Goal: Transaction & Acquisition: Download file/media

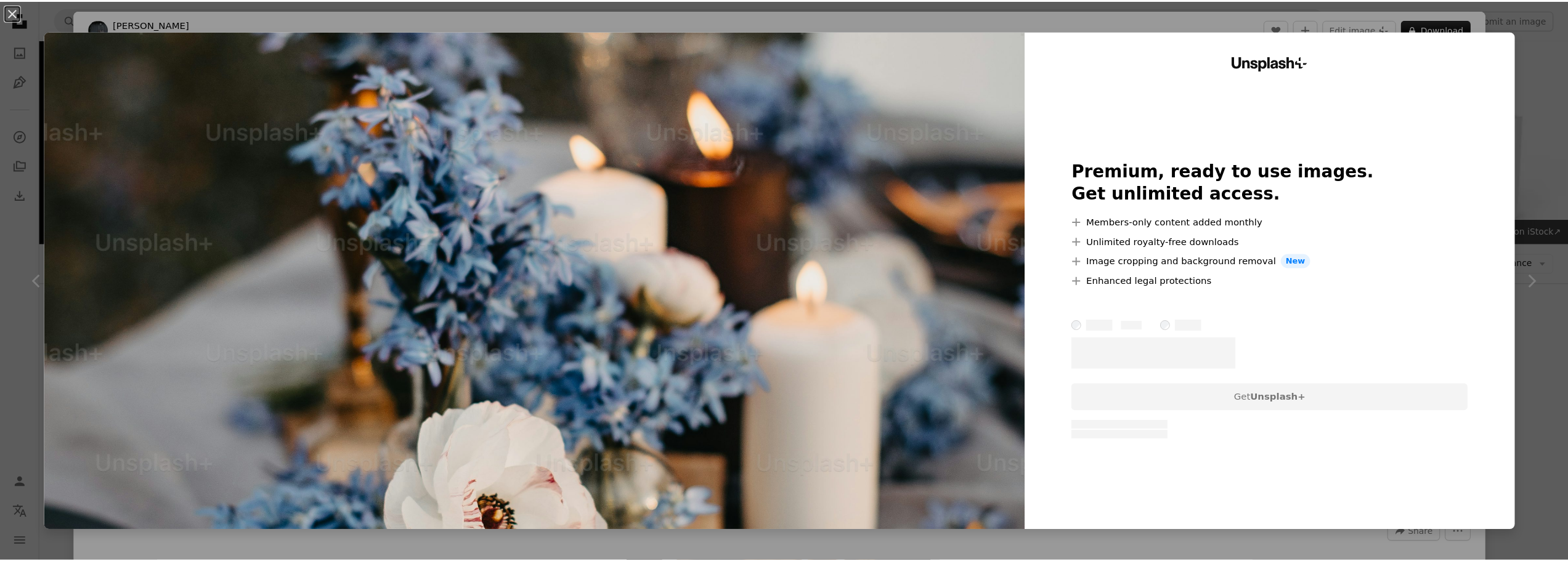
scroll to position [123, 0]
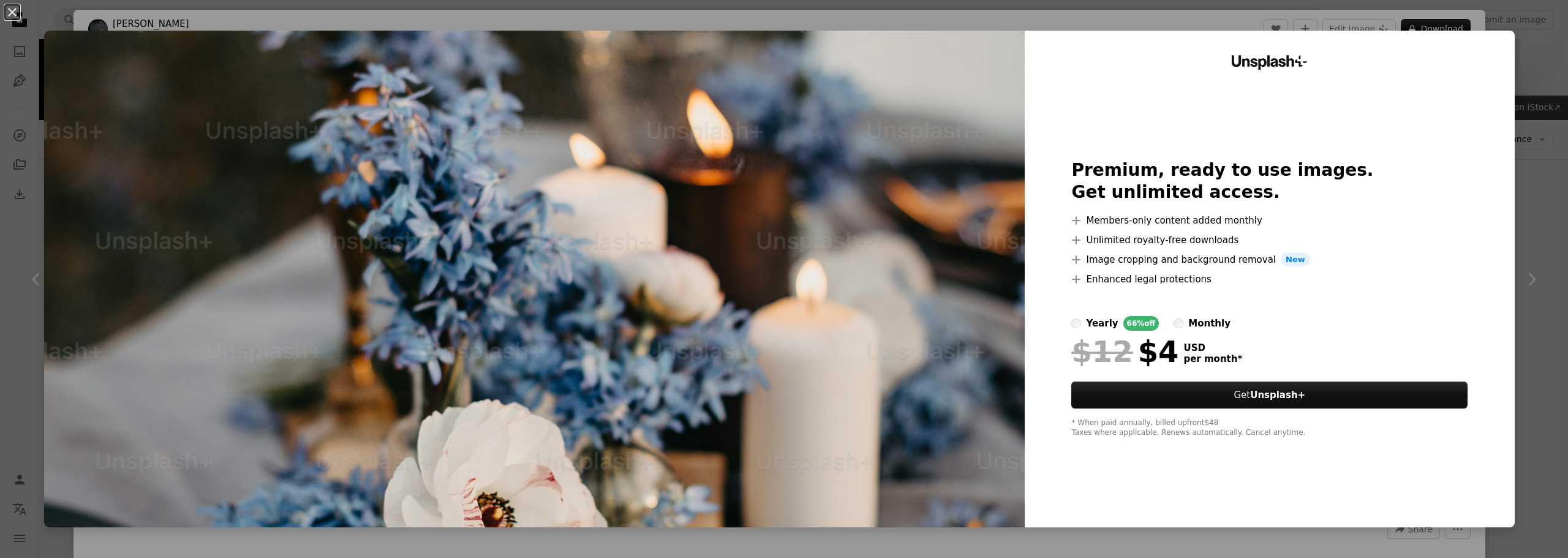
click at [1519, 37] on div "An X shape Unsplash+ Premium, ready to use images. Get unlimited access. A plus…" at bounding box center [784, 279] width 1568 height 558
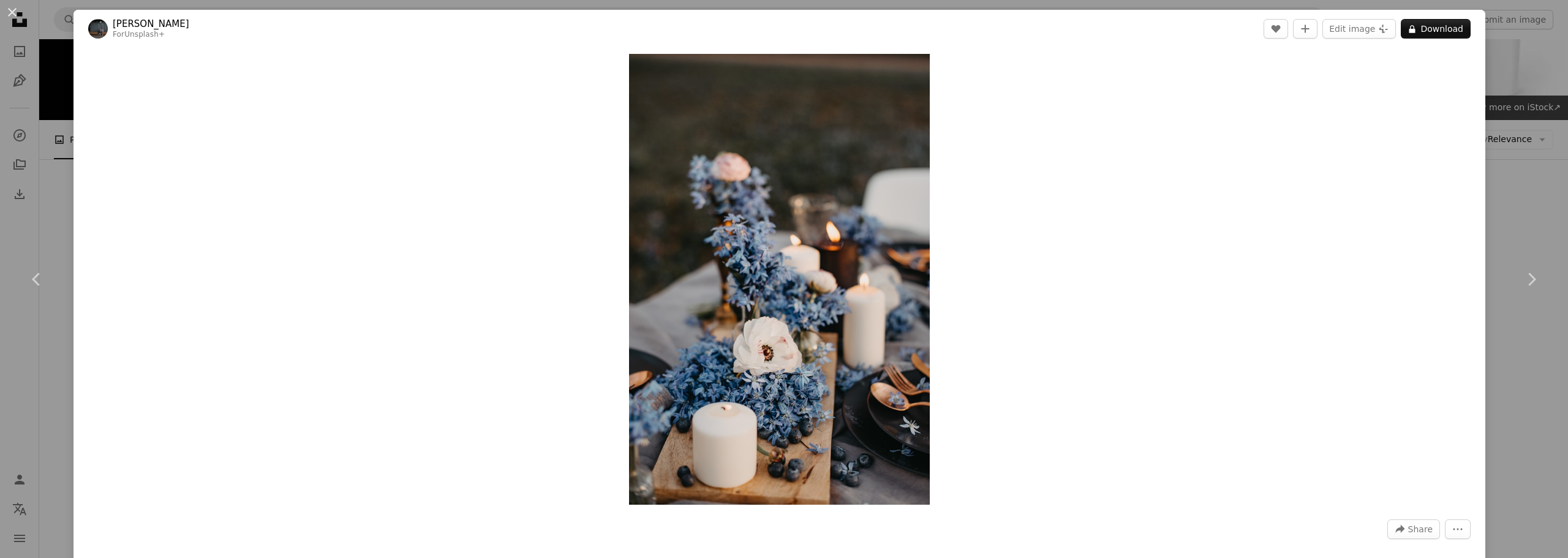
click at [56, 44] on div "An X shape Chevron left Chevron right [PERSON_NAME] For Unsplash+ A heart A plu…" at bounding box center [784, 279] width 1568 height 558
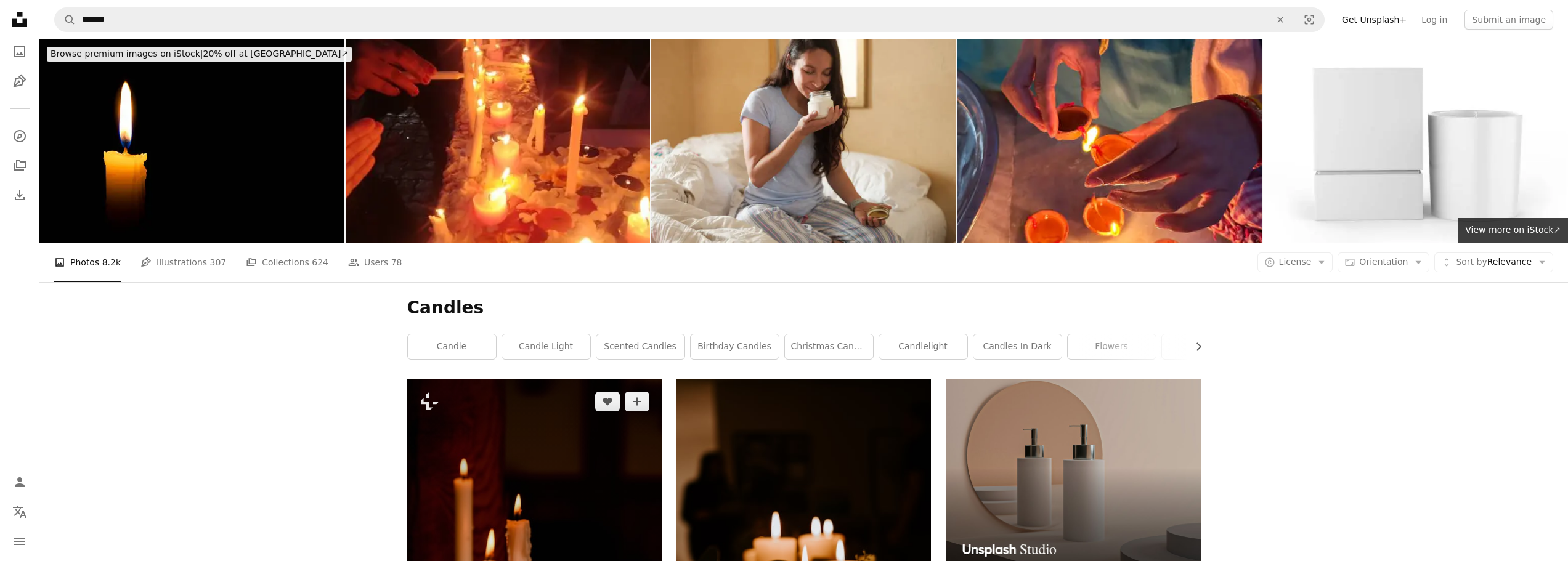
click at [552, 379] on img at bounding box center [534, 570] width 254 height 382
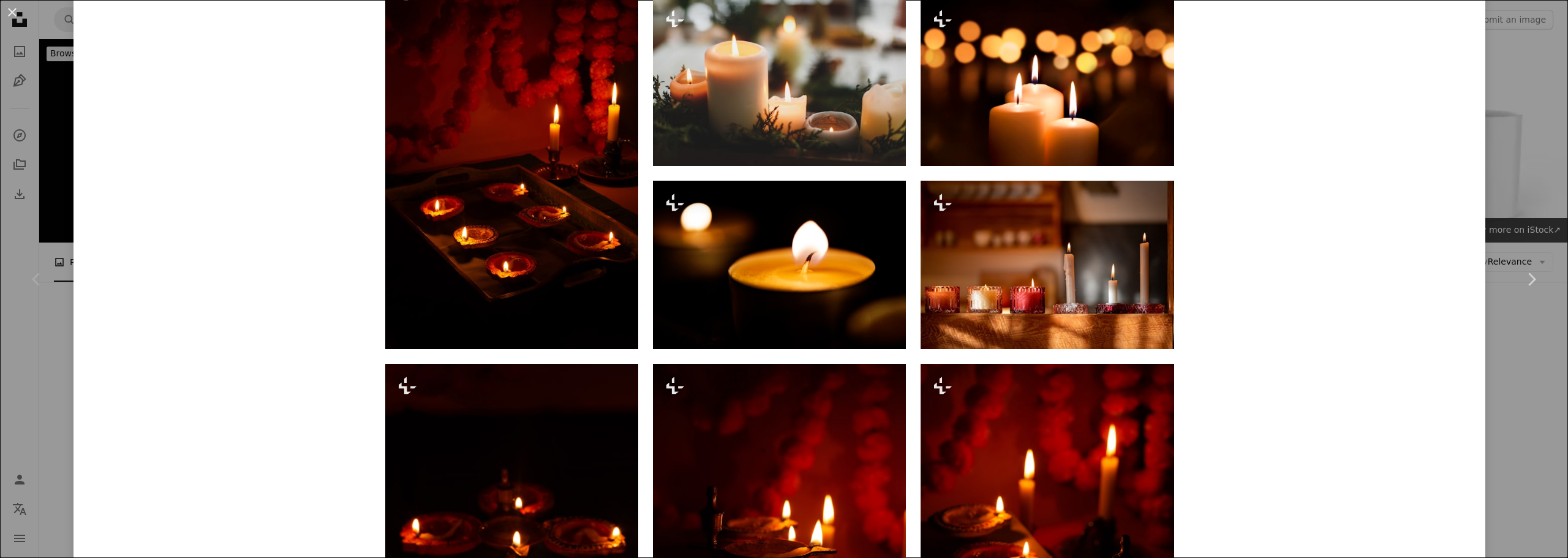
scroll to position [1286, 0]
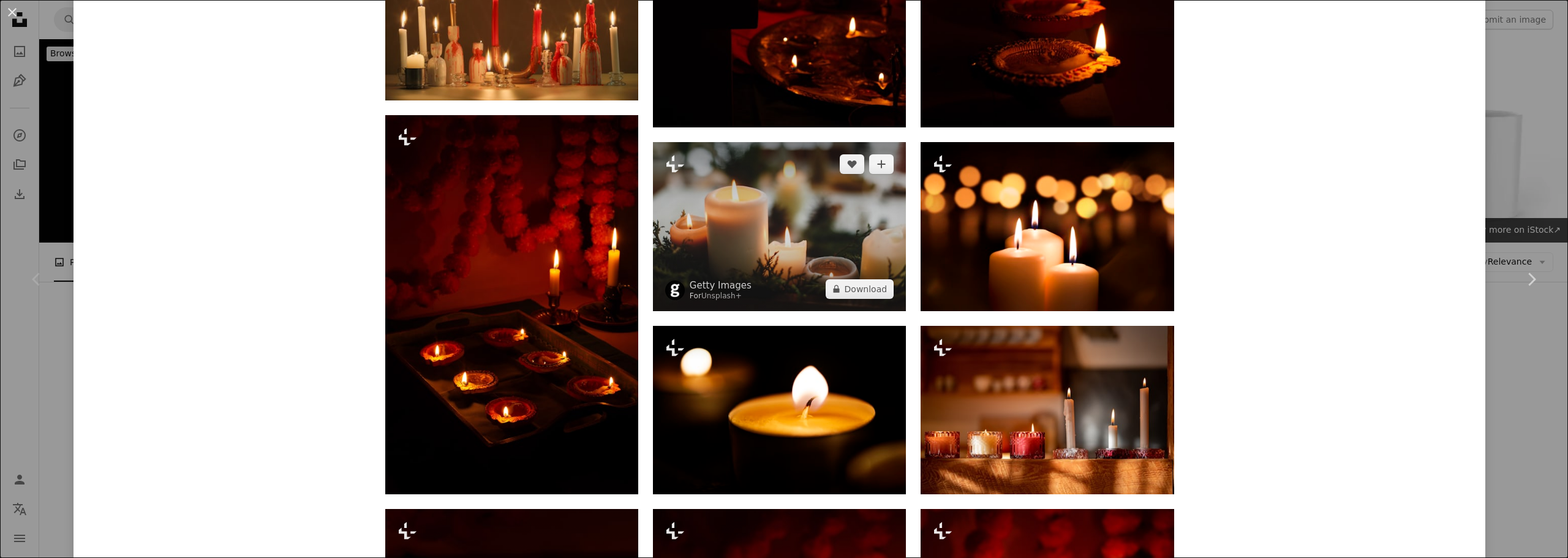
click at [783, 181] on img at bounding box center [779, 226] width 253 height 168
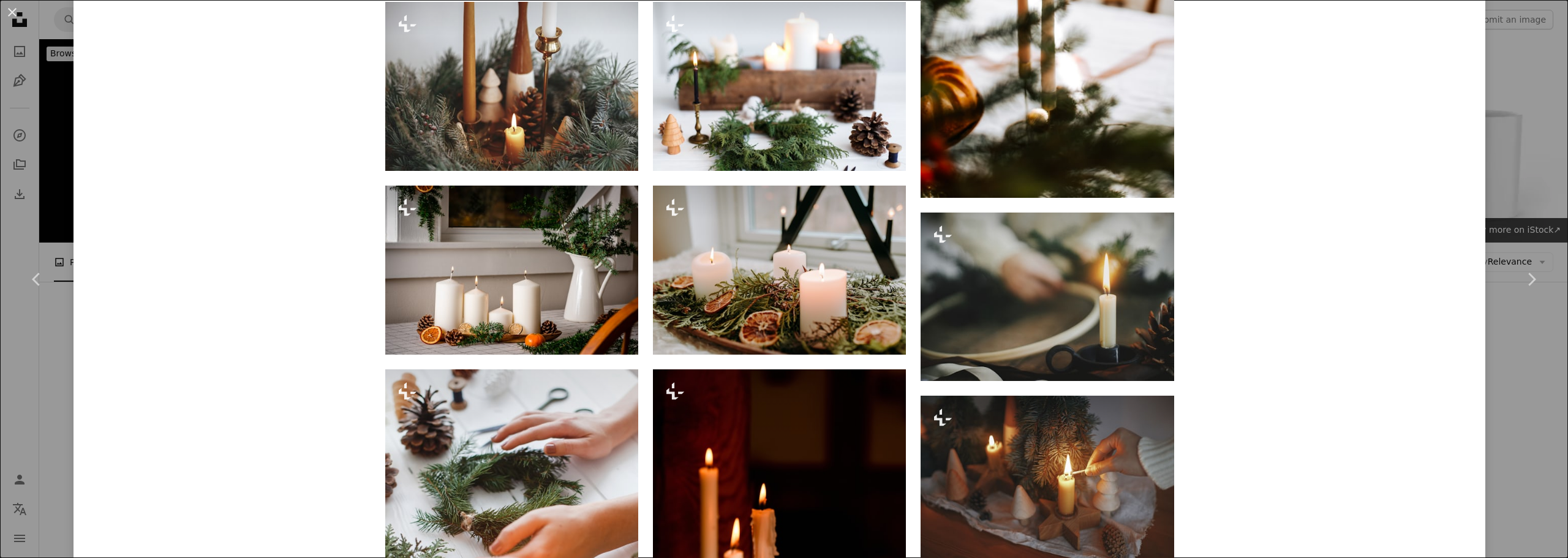
scroll to position [919, 0]
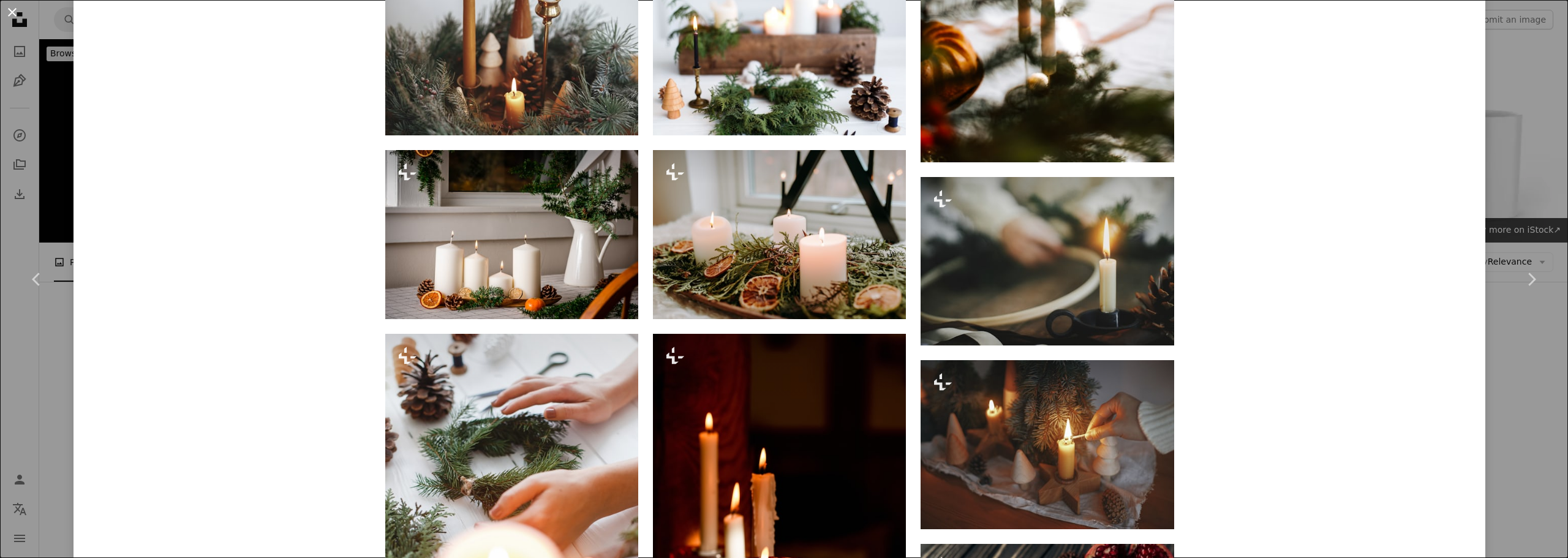
click at [14, 9] on button "An X shape" at bounding box center [12, 12] width 15 height 15
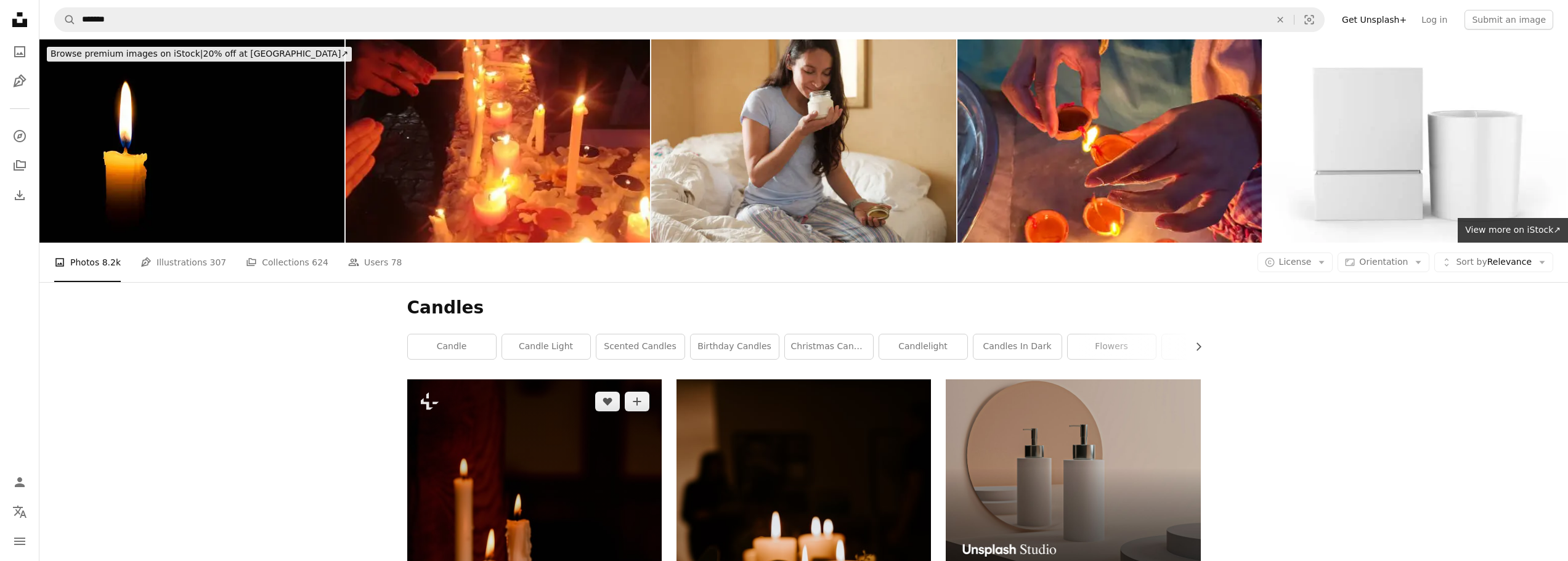
click at [506, 379] on img at bounding box center [534, 570] width 254 height 382
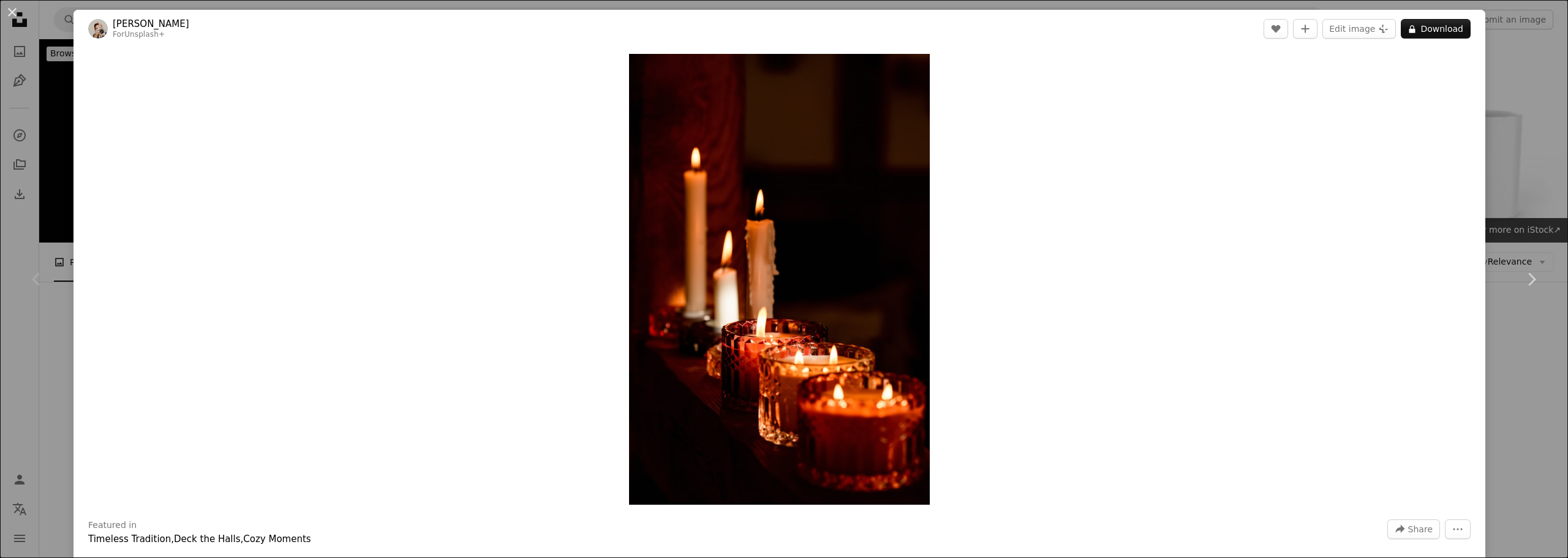
click at [285, 237] on div "Zoom in" at bounding box center [779, 279] width 1412 height 463
click at [53, 21] on div "An X shape Chevron left Chevron right [PERSON_NAME] For Unsplash+ A heart A plu…" at bounding box center [784, 279] width 1568 height 558
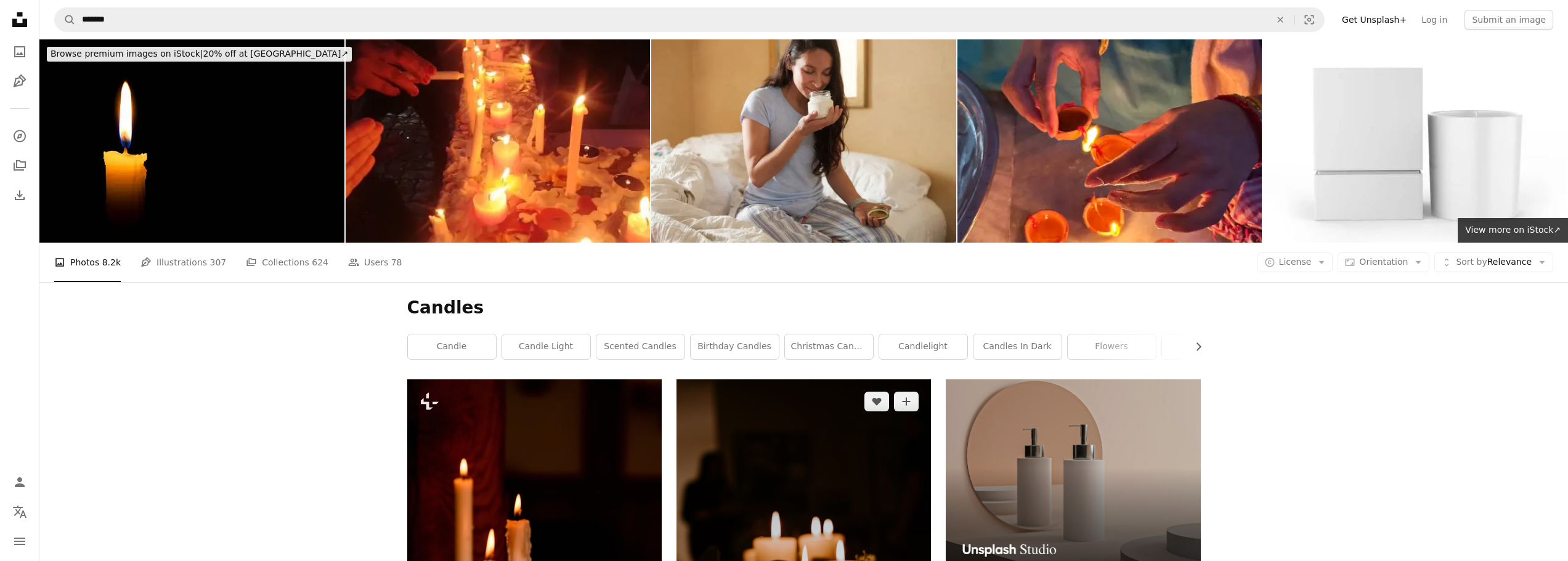
click at [771, 379] on img at bounding box center [804, 570] width 254 height 382
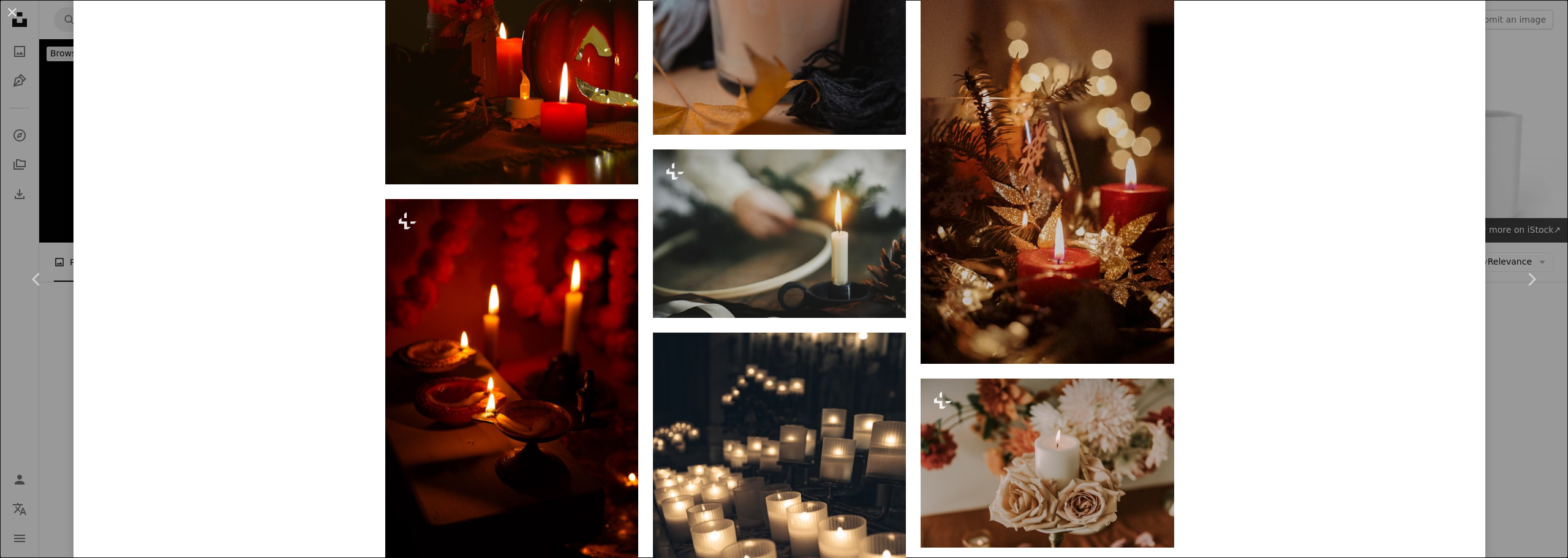
scroll to position [2483, 0]
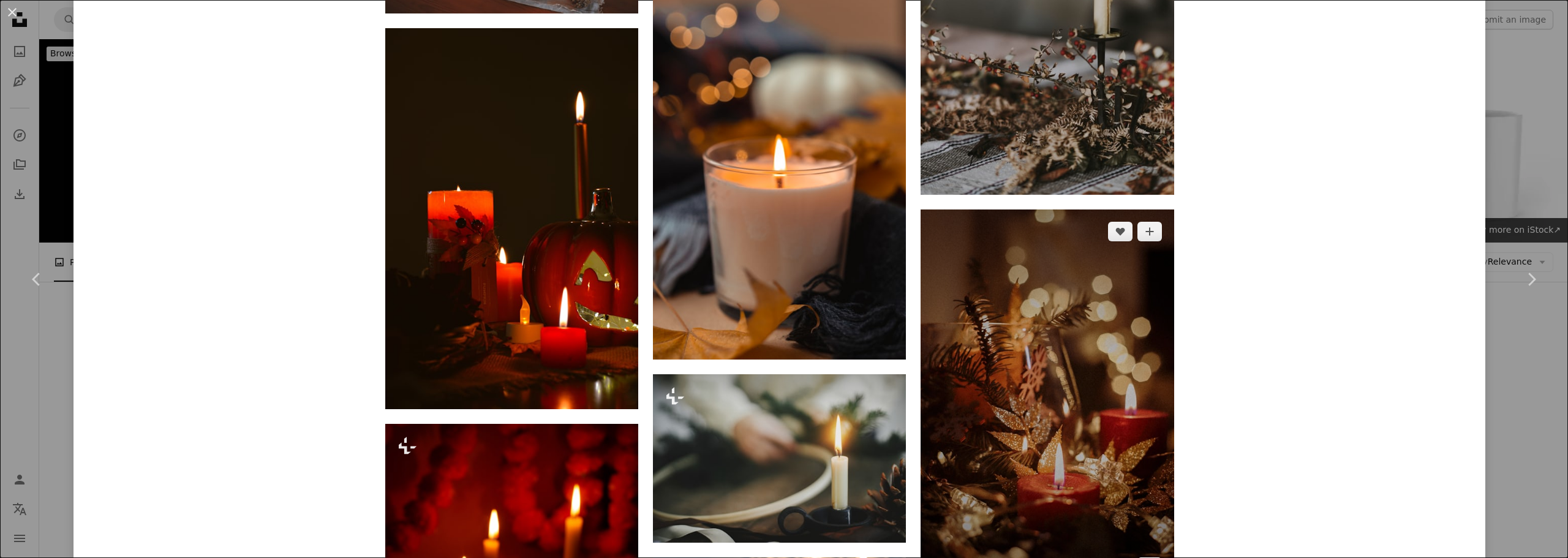
click at [1099, 240] on img at bounding box center [1047, 399] width 253 height 380
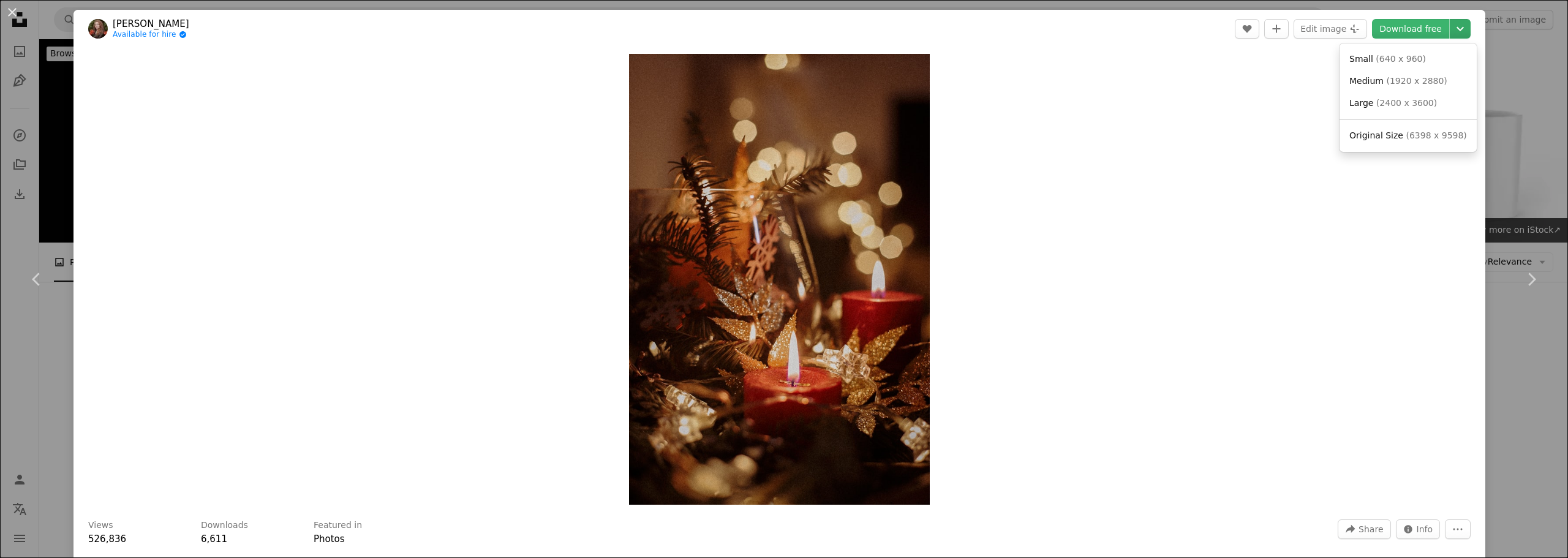
click at [1450, 31] on icon "Chevron down" at bounding box center [1460, 29] width 19 height 15
click at [1390, 98] on span "( 2400 x 3600 )" at bounding box center [1406, 103] width 60 height 10
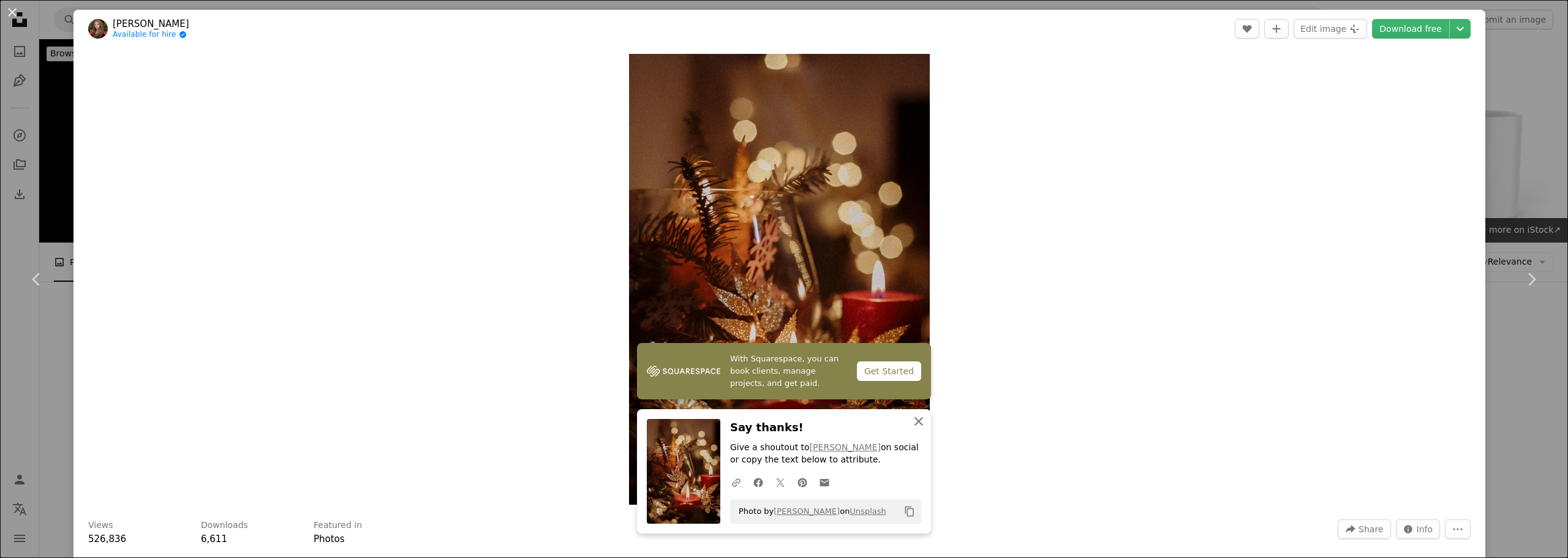
click at [914, 419] on icon "An X shape" at bounding box center [919, 422] width 15 height 15
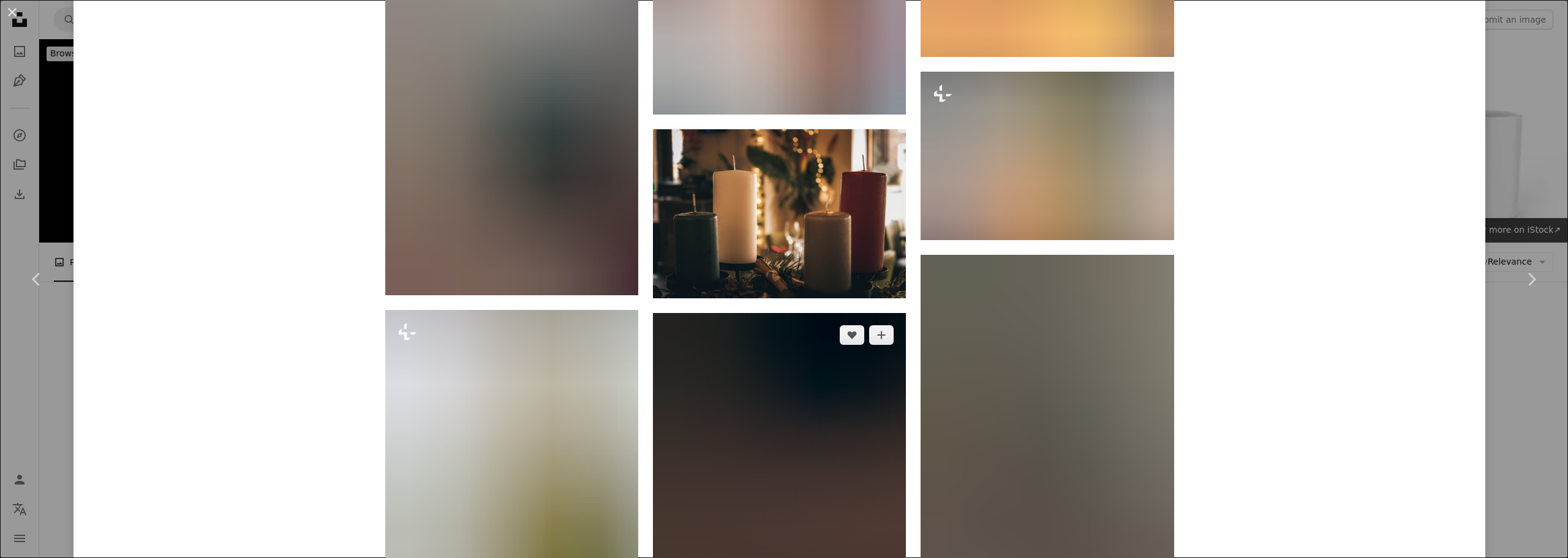
scroll to position [3369, 0]
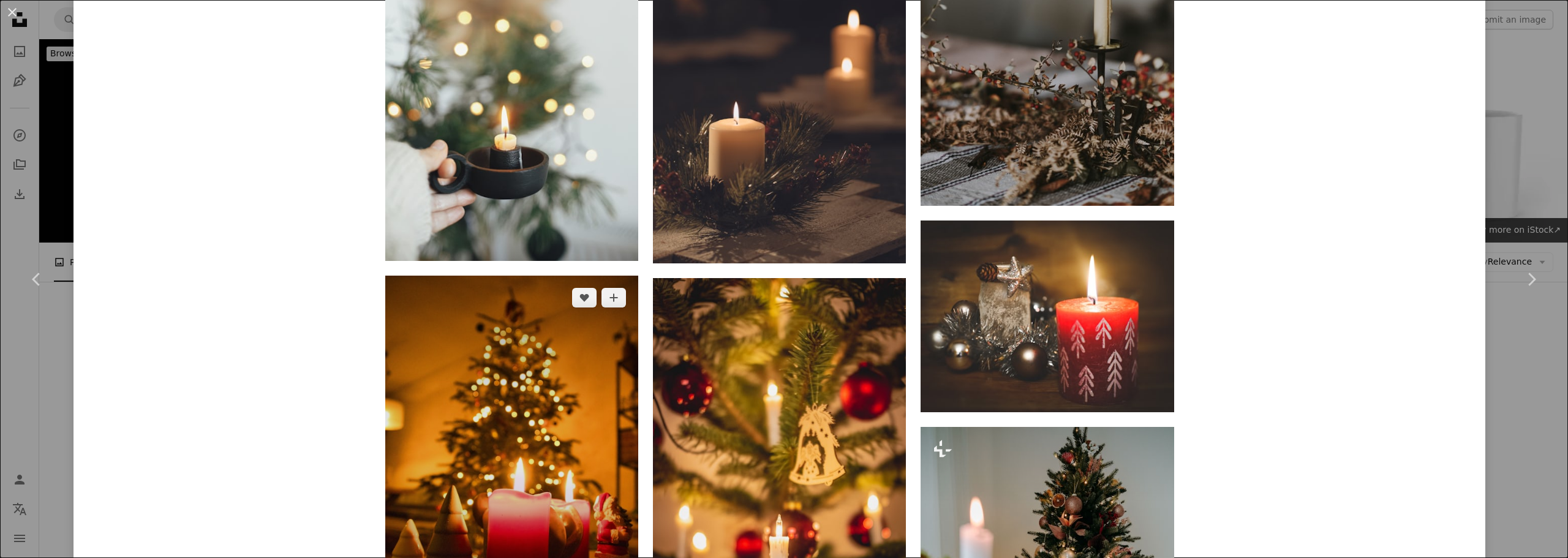
click at [538, 291] on img at bounding box center [512, 450] width 253 height 348
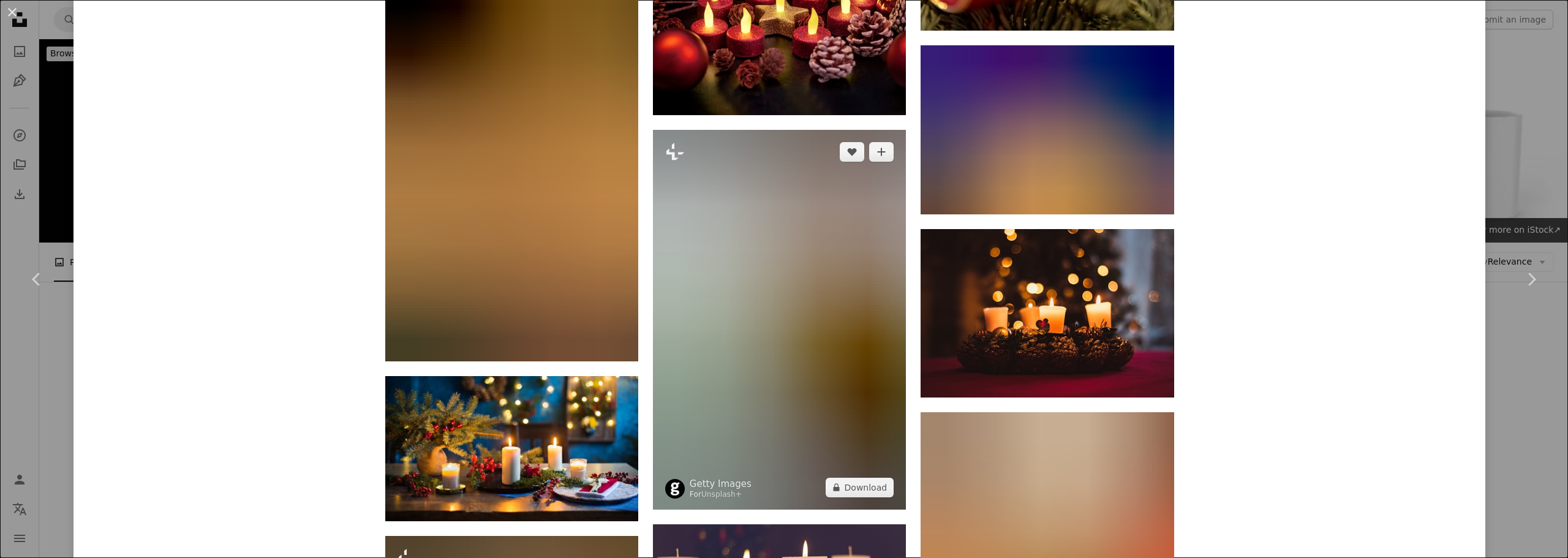
scroll to position [2266, 0]
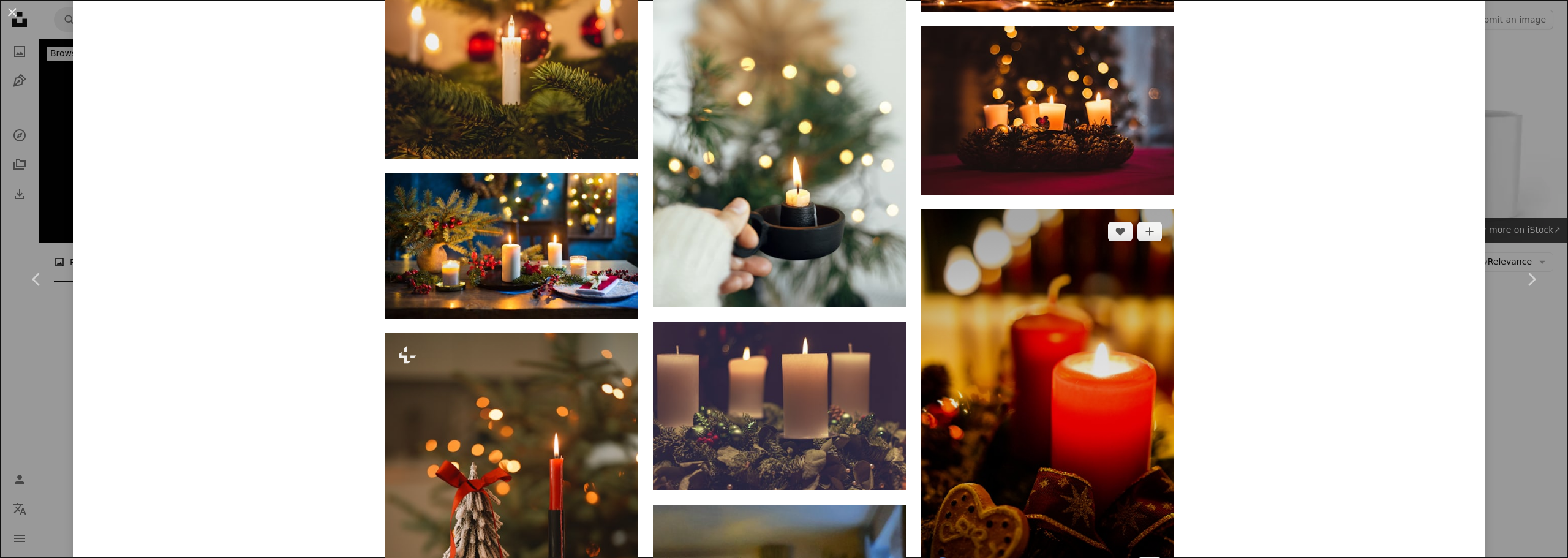
click at [1117, 209] on img at bounding box center [1047, 399] width 253 height 380
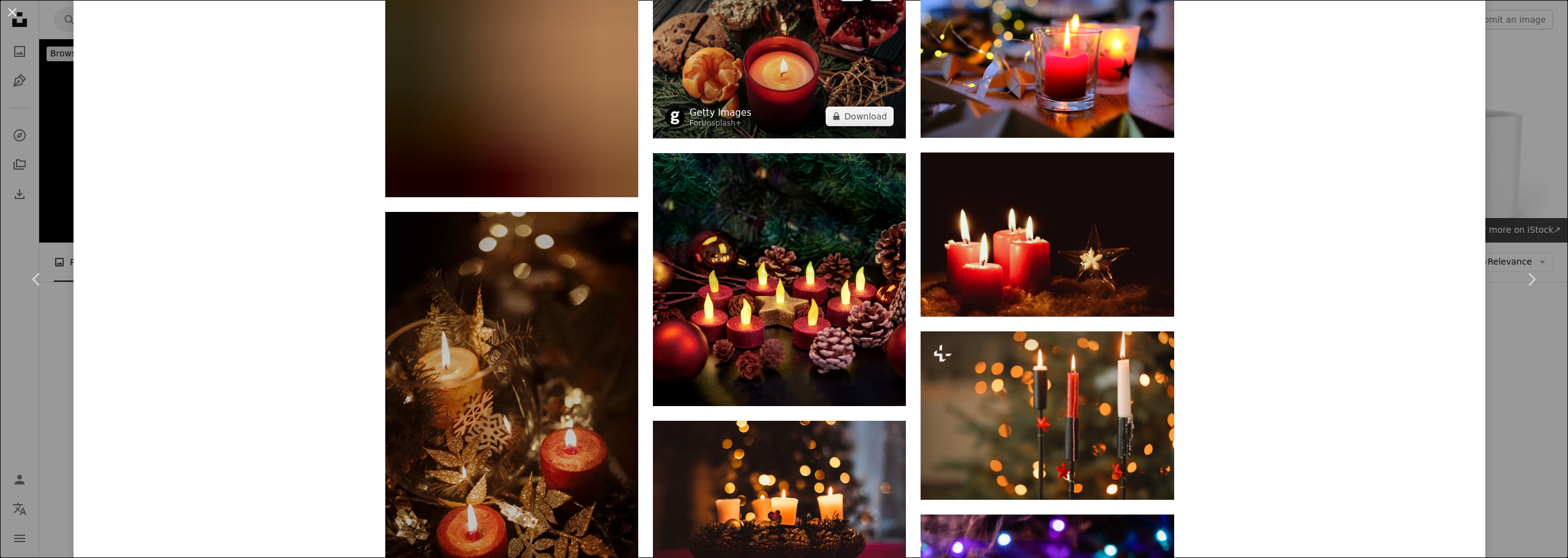
scroll to position [1715, 0]
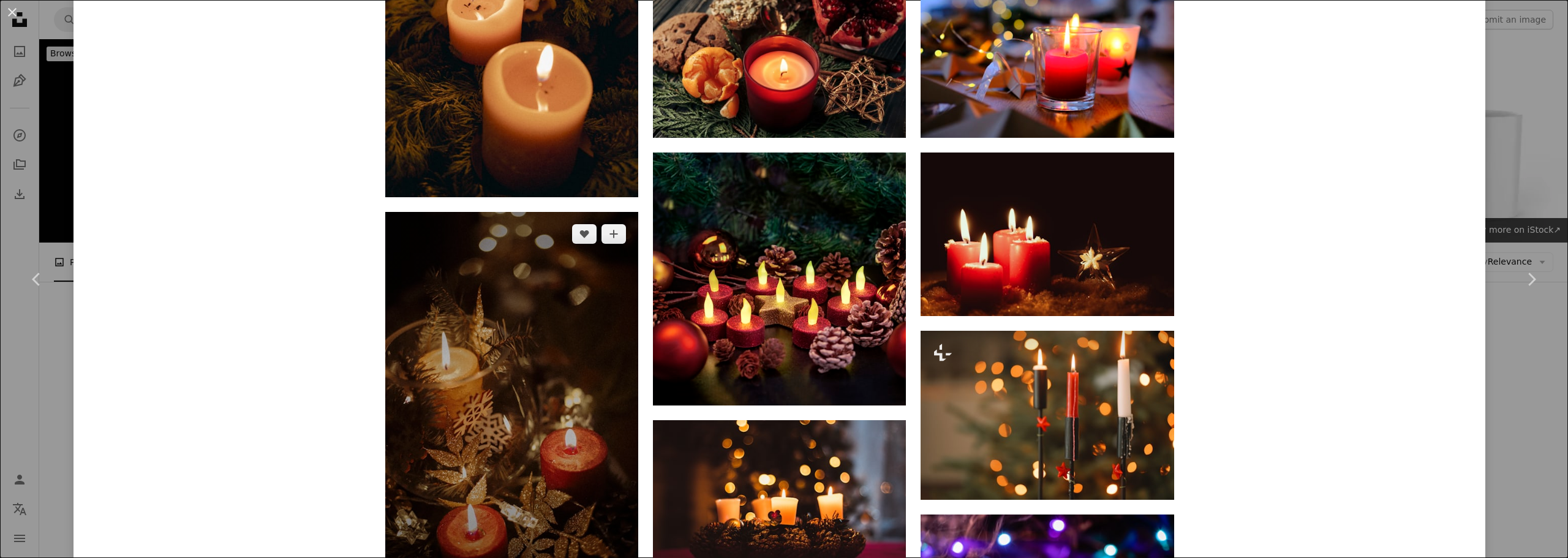
click at [509, 240] on img at bounding box center [512, 402] width 253 height 380
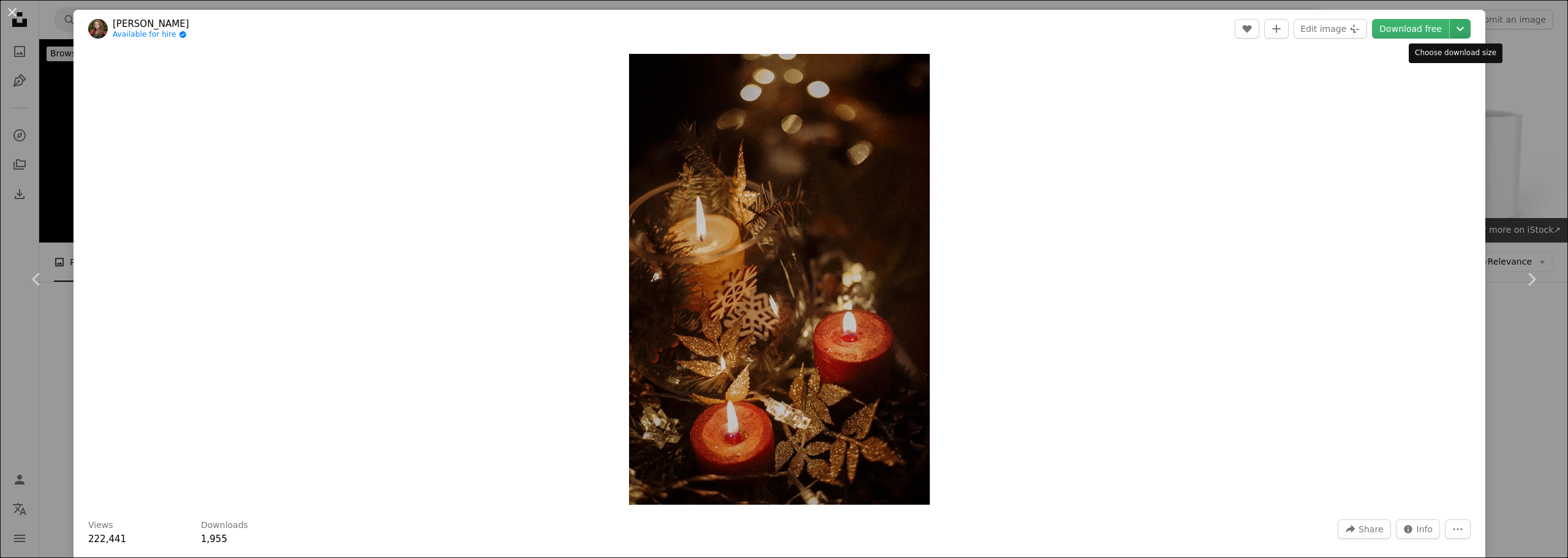
click at [1450, 24] on icon "Chevron down" at bounding box center [1460, 29] width 19 height 15
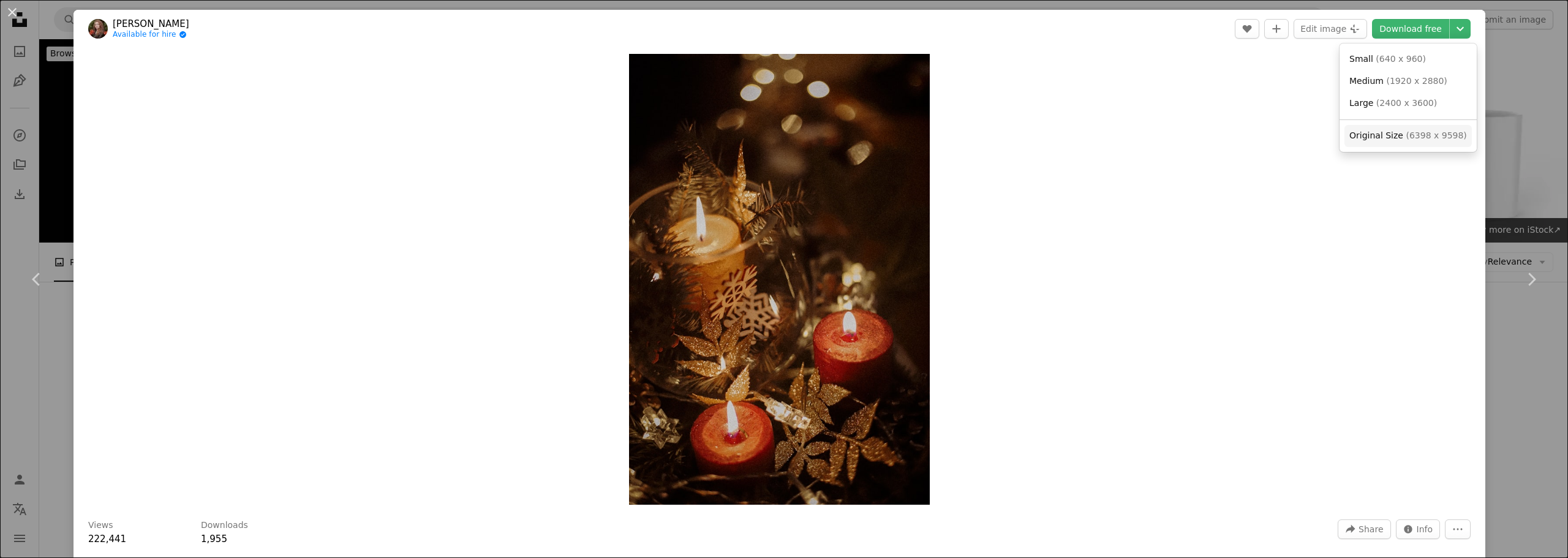
click at [1372, 131] on span "Original Size" at bounding box center [1376, 135] width 54 height 10
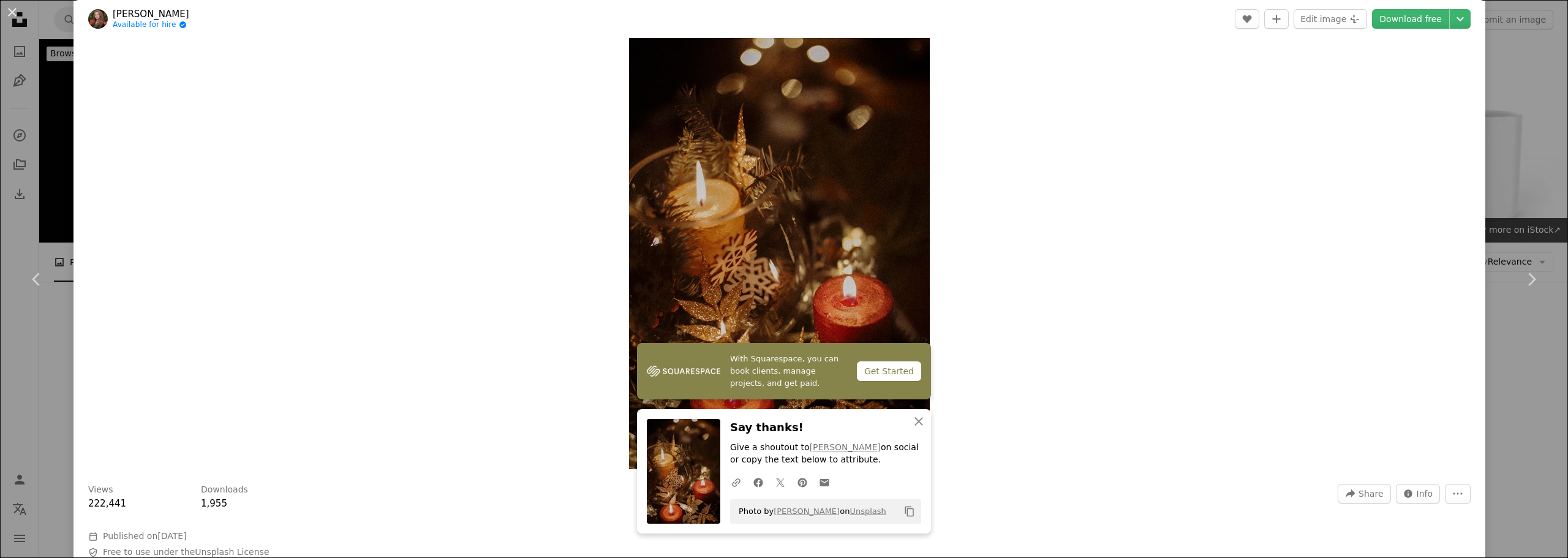
scroll to position [61, 0]
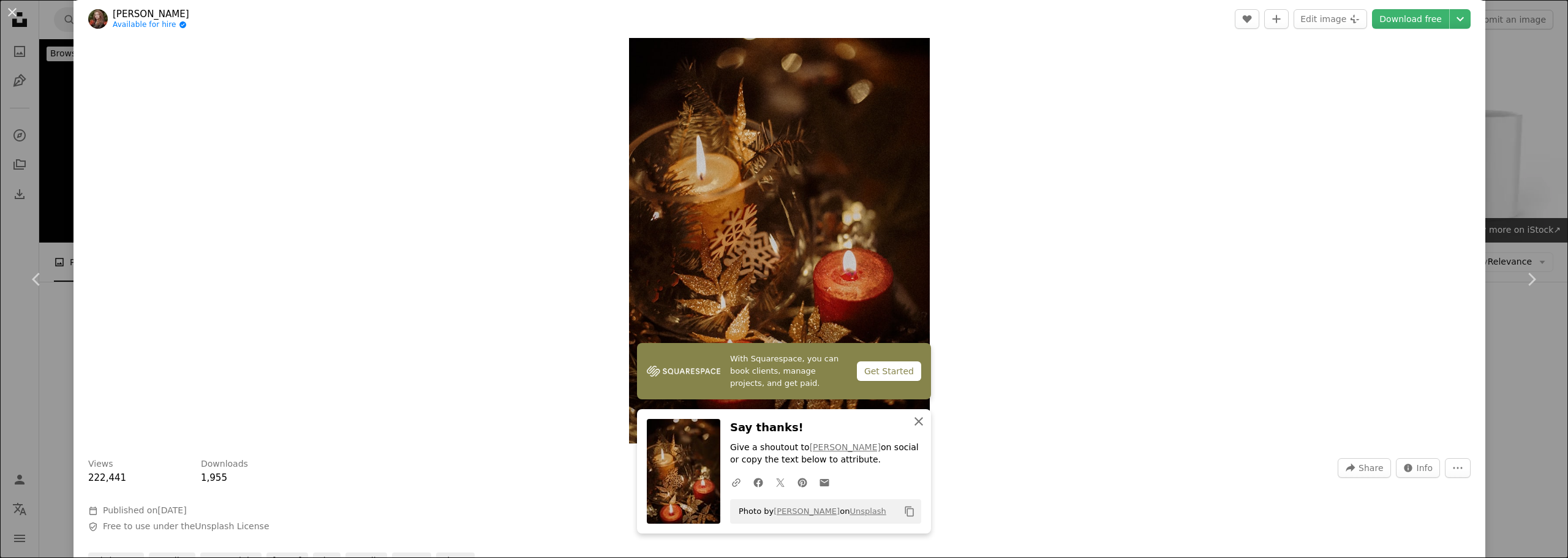
click at [918, 418] on icon "An X shape" at bounding box center [919, 422] width 15 height 15
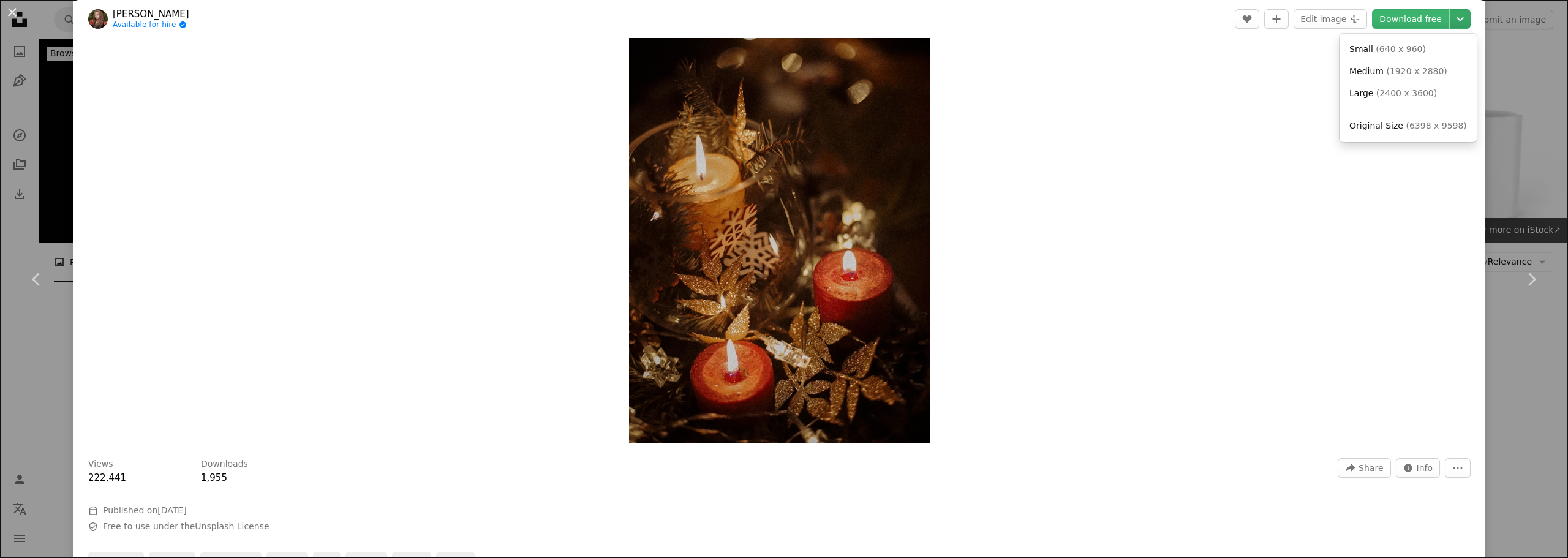
click at [1450, 19] on icon "Chevron down" at bounding box center [1460, 19] width 19 height 15
click at [1384, 129] on span "Original Size" at bounding box center [1376, 126] width 54 height 10
